Goal: Information Seeking & Learning: Learn about a topic

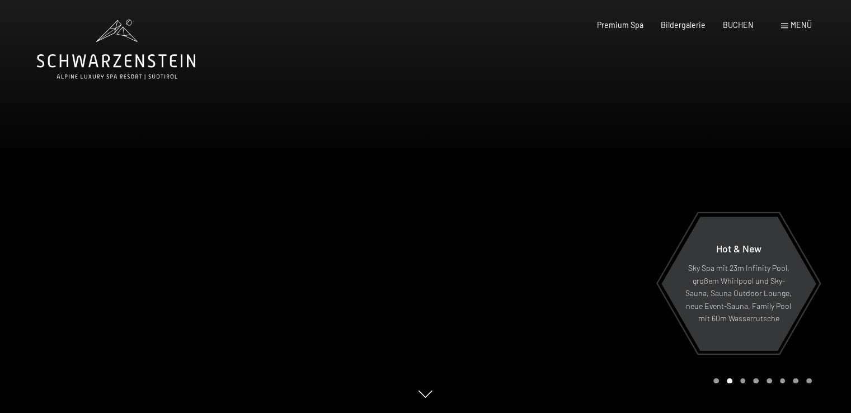
click at [791, 29] on span "Menü" at bounding box center [801, 25] width 21 height 10
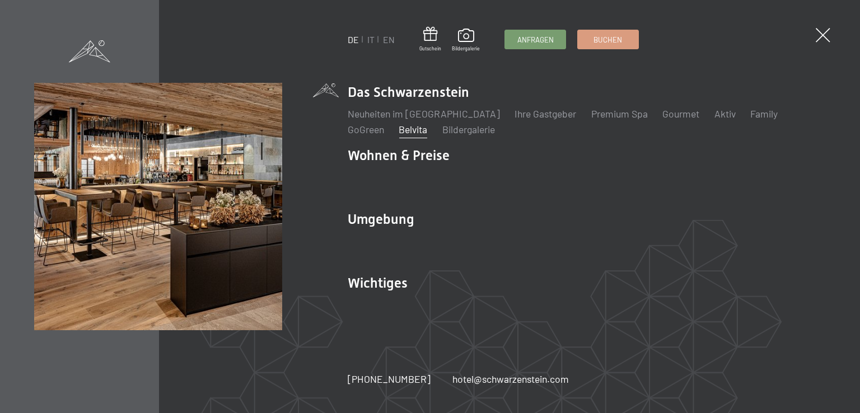
click at [399, 130] on link "Belvita" at bounding box center [413, 129] width 29 height 12
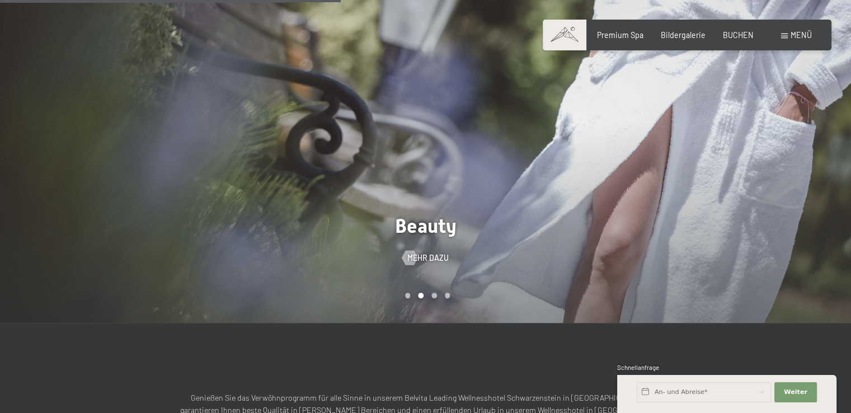
scroll to position [672, 0]
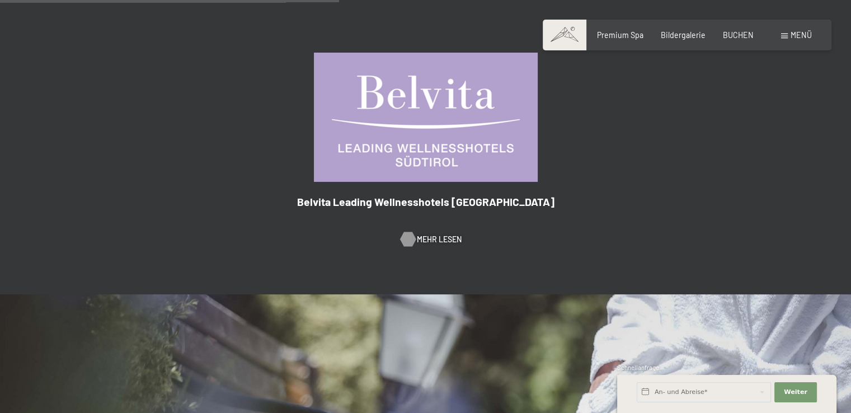
click at [421, 234] on span "Mehr Lesen" at bounding box center [439, 239] width 45 height 11
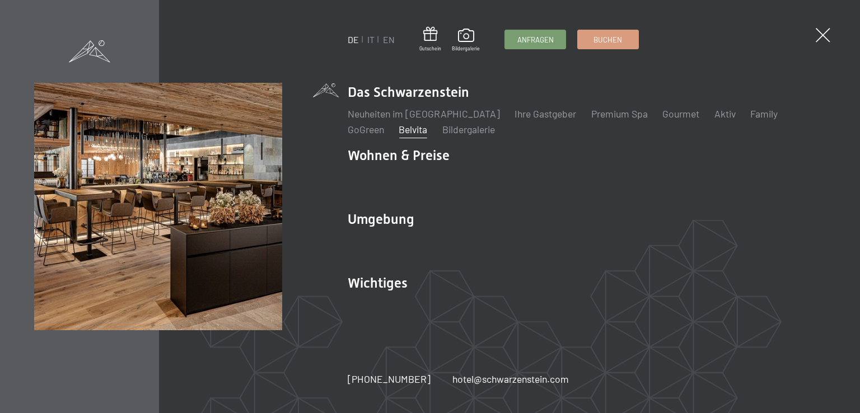
click at [399, 127] on link "Belvita" at bounding box center [413, 129] width 29 height 12
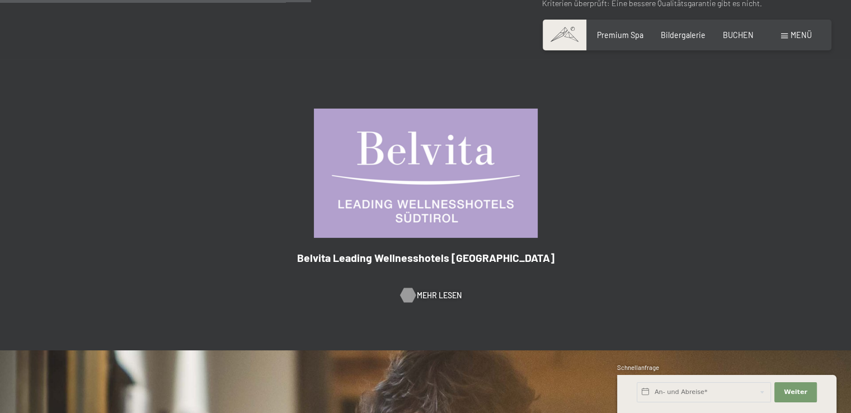
click at [420, 290] on span "Mehr Lesen" at bounding box center [439, 295] width 45 height 11
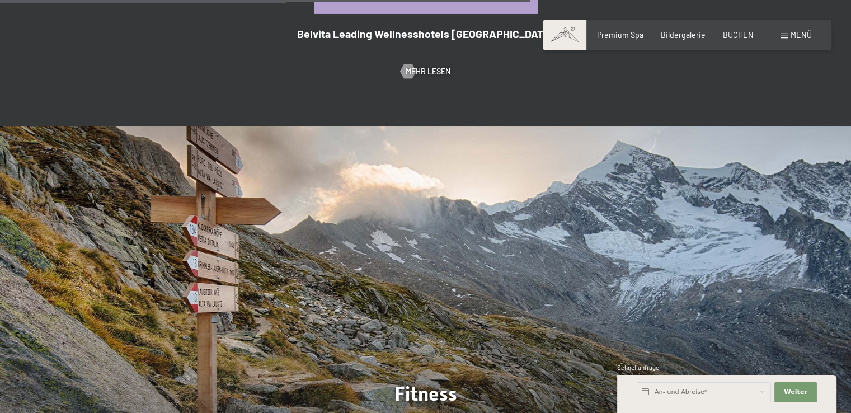
scroll to position [1064, 0]
